Goal: Use online tool/utility: Utilize a website feature to perform a specific function

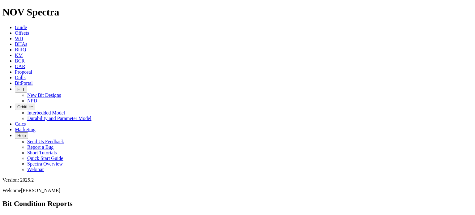
click at [29, 30] on span "Offsets" at bounding box center [22, 32] width 14 height 5
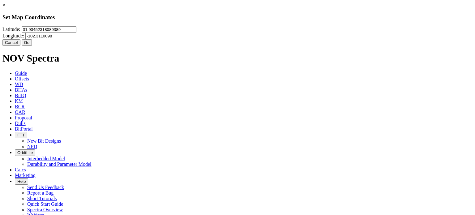
click at [76, 33] on input "31.93452318089389" at bounding box center [49, 29] width 55 height 6
type input "32.281671"
type input "-103.692507"
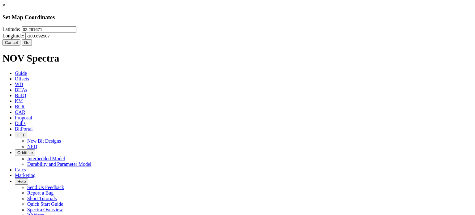
click at [32, 46] on button "Go" at bounding box center [27, 42] width 11 height 6
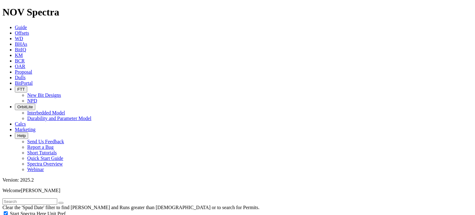
radio input "true"
radio input "false"
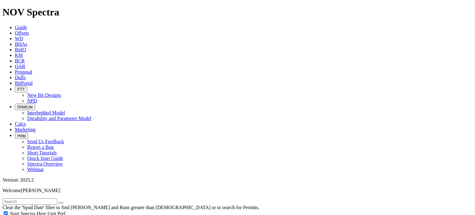
type input "15"
select select "12.25"
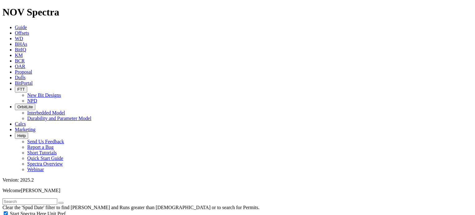
checkbox input "false"
select select "? number:12.25 ?"
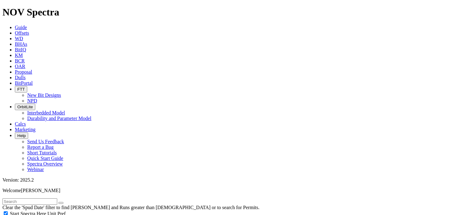
type input "1000"
type input "1500"
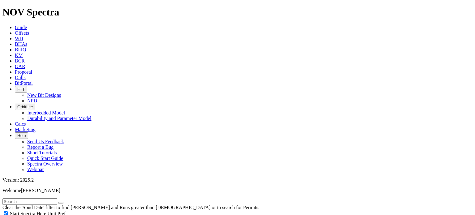
type input "4500"
type input "5000"
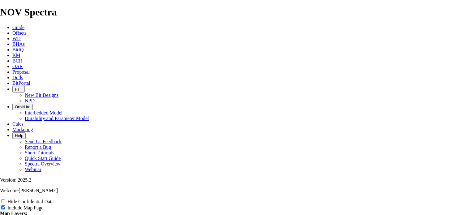
scroll to position [973, 0]
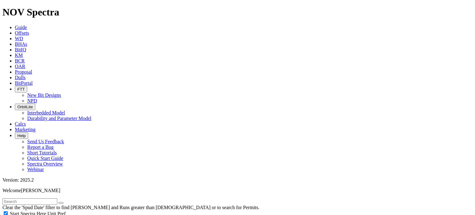
drag, startPoint x: 32, startPoint y: 119, endPoint x: 95, endPoint y: 111, distance: 63.6
type input "20"
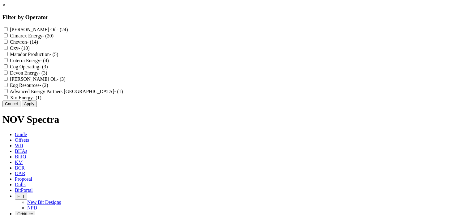
click at [54, 38] on label "Cimarex Energy - (20)" at bounding box center [32, 35] width 44 height 5
click at [8, 37] on Energy "Cimarex Energy - (20)" at bounding box center [6, 35] width 4 height 4
checkbox Energy "true"
click at [49, 63] on label "Coterra Energy - (4)" at bounding box center [29, 60] width 39 height 5
click at [8, 62] on Energy "Coterra Energy - (4)" at bounding box center [6, 60] width 4 height 4
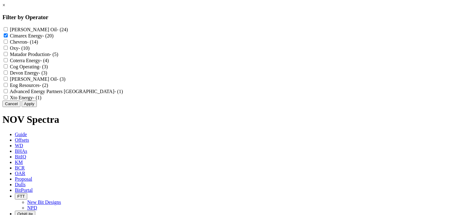
checkbox Energy "true"
click at [37, 107] on button "Apply" at bounding box center [29, 104] width 15 height 6
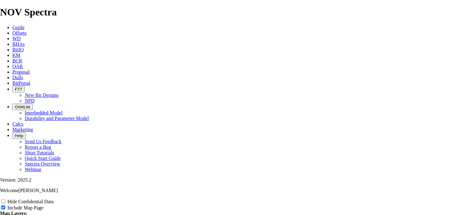
scroll to position [331, 0]
click at [421, 198] on div "Hide Confidential Data" at bounding box center [237, 201] width 475 height 6
click at [5, 215] on input "US Counties" at bounding box center [3, 219] width 4 height 4
checkbox input "true"
